Goal: Navigation & Orientation: Go to known website

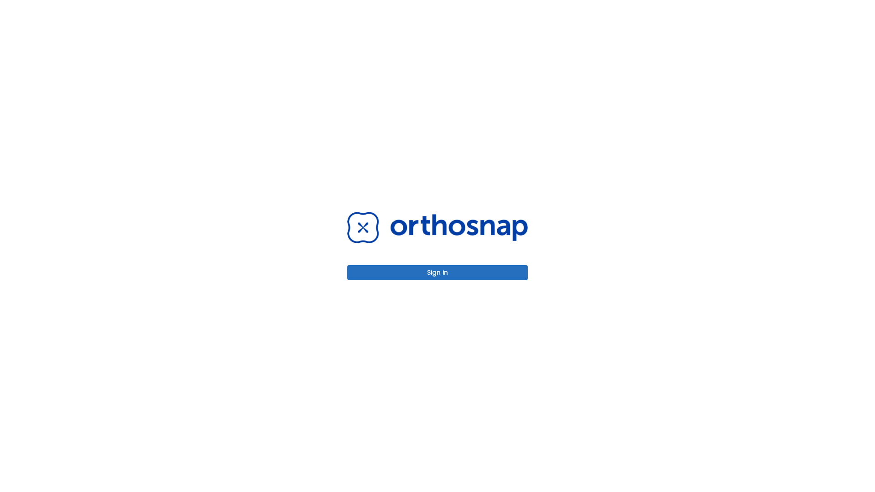
click at [437, 273] on button "Sign in" at bounding box center [437, 272] width 180 height 15
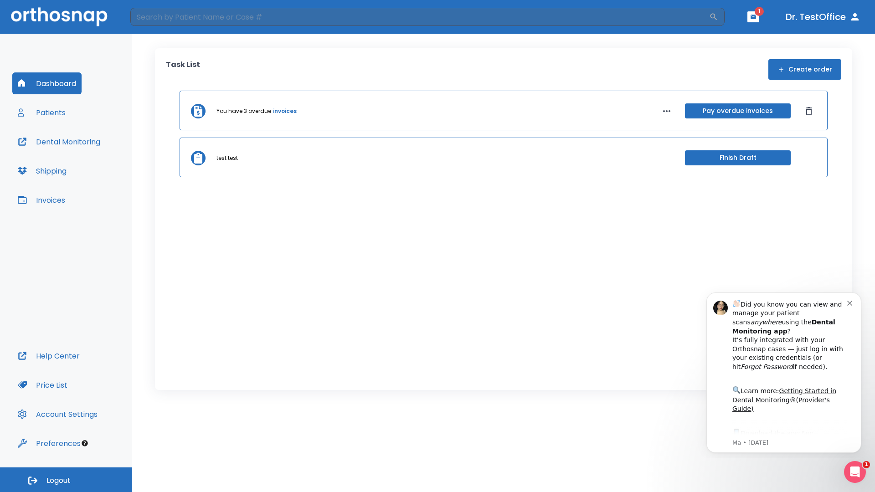
click at [66, 480] on span "Logout" at bounding box center [58, 481] width 24 height 10
